Goal: Transaction & Acquisition: Obtain resource

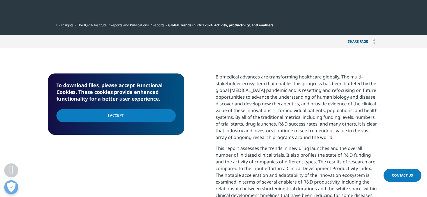
scroll to position [225, 0]
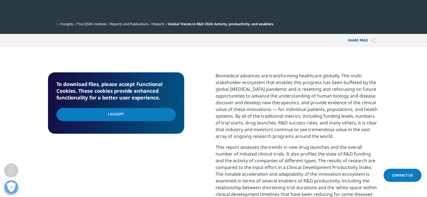
click at [121, 118] on input "I Accept" at bounding box center [115, 114] width 119 height 13
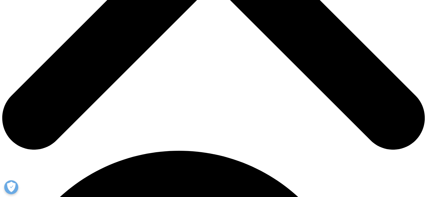
type input "Weni"
type input "Chang"
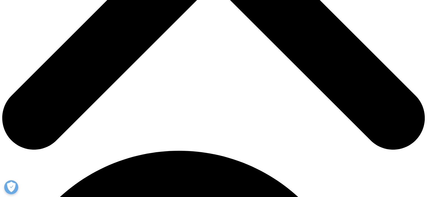
type input "wwen@hotmail.com"
select select "[GEOGRAPHIC_DATA]"
type input "SVP"
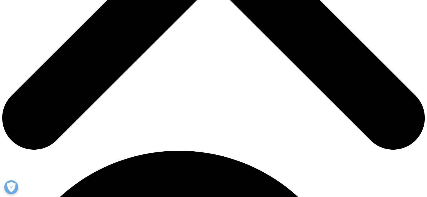
type input "Suzhou Transcenta Therapeutics Co., Ltd."
drag, startPoint x: 87, startPoint y: 136, endPoint x: 54, endPoint y: 136, distance: 32.9
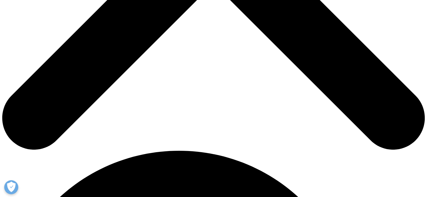
type input "m"
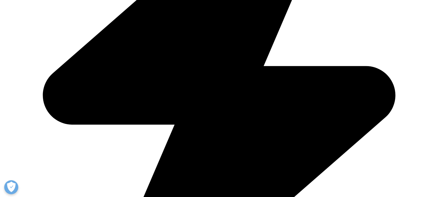
scroll to position [0, 10]
type input "weni.chang@transcenta.com"
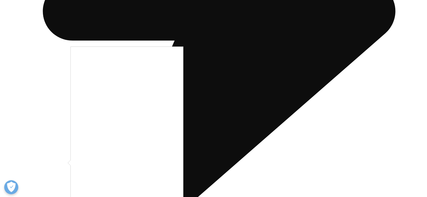
scroll to position [421, 0]
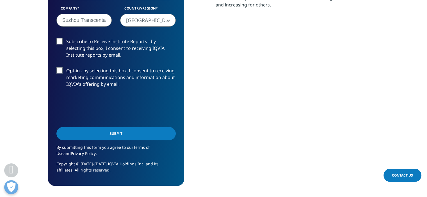
click at [121, 136] on input "Submit" at bounding box center [115, 133] width 119 height 13
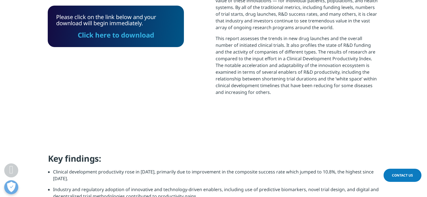
scroll to position [3, 3]
click at [131, 37] on link "Click here to download" at bounding box center [116, 34] width 76 height 9
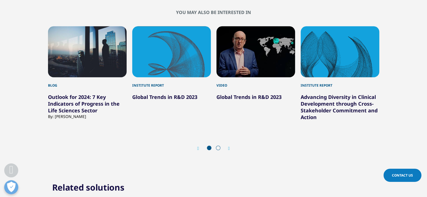
scroll to position [1648, 0]
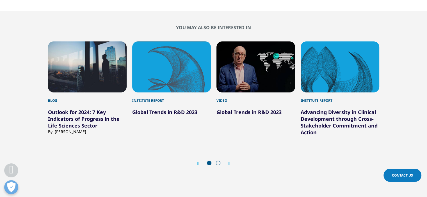
click at [219, 161] on span at bounding box center [218, 163] width 4 height 4
click at [217, 161] on span at bounding box center [218, 163] width 4 height 4
click at [229, 162] on icon "Next slide" at bounding box center [229, 164] width 2 height 4
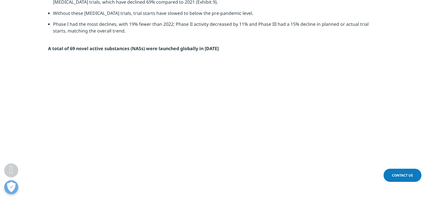
scroll to position [0, 0]
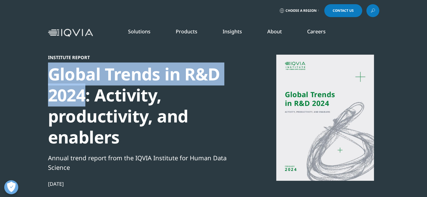
drag, startPoint x: 49, startPoint y: 72, endPoint x: 86, endPoint y: 99, distance: 45.3
click at [86, 99] on div "Global Trends in R&D 2024: Activity, productivity, and enablers" at bounding box center [144, 106] width 193 height 84
copy div "Global Trends in R&D 2024"
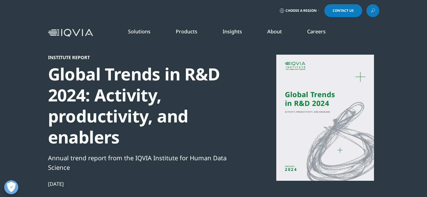
click at [373, 10] on icon at bounding box center [373, 10] width 4 height 7
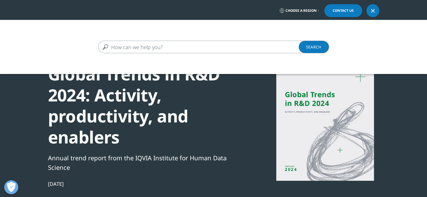
click at [125, 48] on input "Search" at bounding box center [205, 47] width 214 height 13
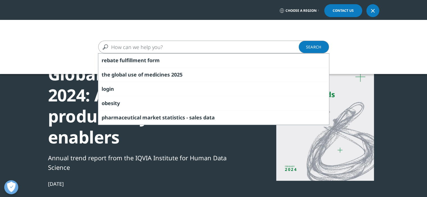
paste input "Global Trends in R&D 2024"
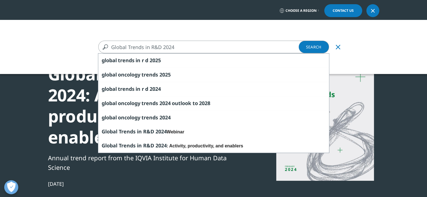
drag, startPoint x: 175, startPoint y: 47, endPoint x: 172, endPoint y: 47, distance: 3.1
click at [172, 47] on input "Global Trends in R&D 2024" at bounding box center [205, 47] width 214 height 13
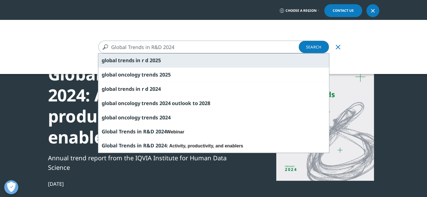
type input "Global Trends in R&D 2024"
click at [149, 60] on div "global trends in r d 202 5" at bounding box center [213, 61] width 231 height 14
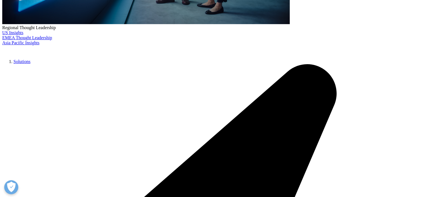
scroll to position [225, 0]
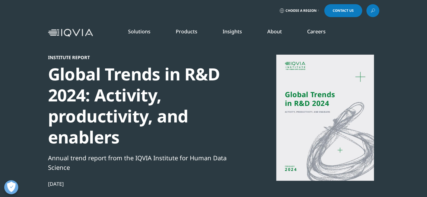
scroll to position [150, 331]
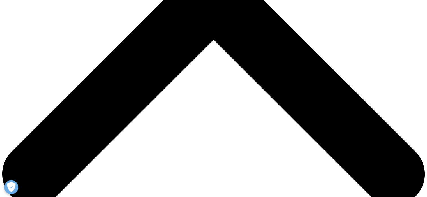
scroll to position [168, 0]
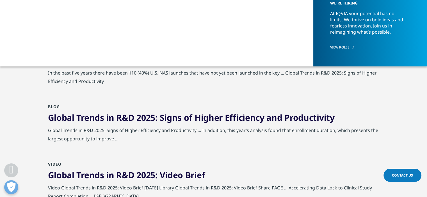
scroll to position [112, 0]
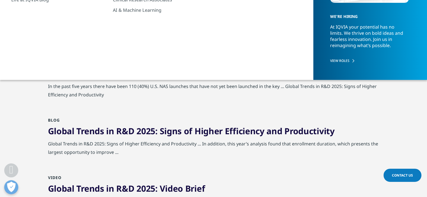
click at [136, 74] on span "2025" at bounding box center [145, 74] width 19 height 12
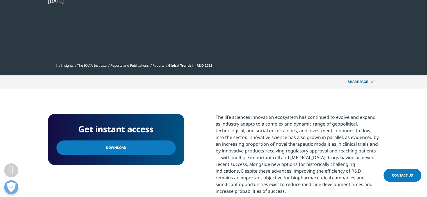
scroll to position [168, 0]
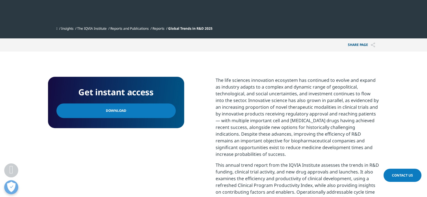
click at [117, 109] on span "Download" at bounding box center [116, 111] width 20 height 6
